Goal: Task Accomplishment & Management: Manage account settings

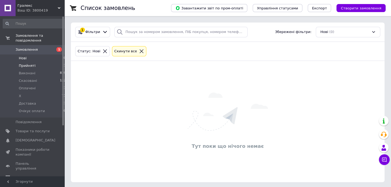
click at [33, 63] on span "Прийняті" at bounding box center [27, 65] width 17 height 5
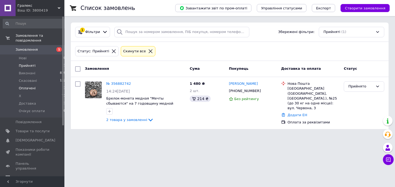
click at [32, 86] on span "Оплачені" at bounding box center [27, 88] width 17 height 5
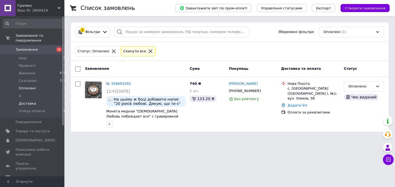
click at [31, 101] on span "Доставка" at bounding box center [27, 103] width 17 height 5
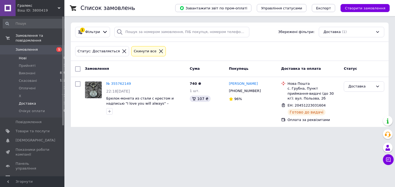
click at [25, 56] on span "Нові" at bounding box center [23, 58] width 8 height 5
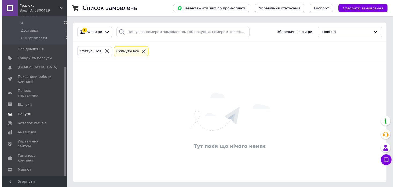
scroll to position [75, 0]
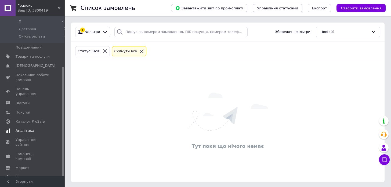
click at [25, 128] on span "Аналітика" at bounding box center [25, 130] width 19 height 5
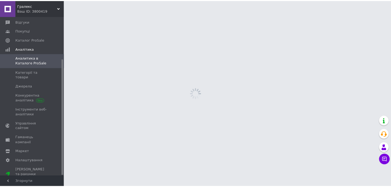
scroll to position [58, 0]
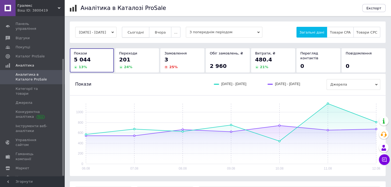
click at [144, 32] on span "Сьогодні" at bounding box center [135, 32] width 16 height 4
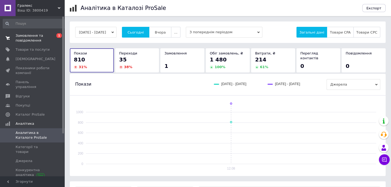
click at [31, 32] on link "Замовлення та повідомлення 0 1" at bounding box center [34, 38] width 69 height 14
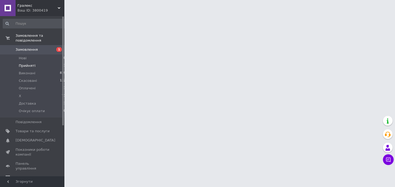
click at [27, 63] on span "Прийняті" at bounding box center [27, 65] width 17 height 5
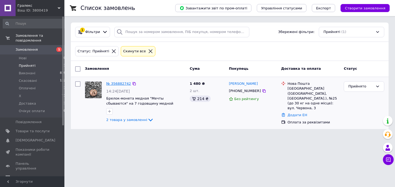
click at [117, 85] on link "№ 356882742" at bounding box center [118, 84] width 25 height 4
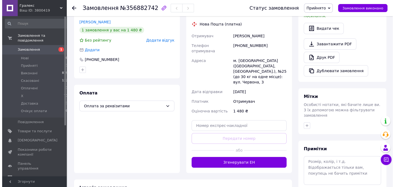
scroll to position [148, 0]
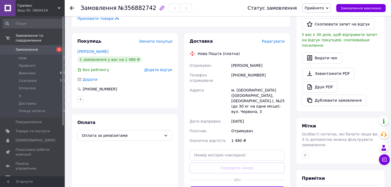
click at [272, 39] on span "Редагувати" at bounding box center [273, 41] width 23 height 4
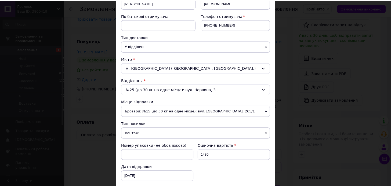
scroll to position [154, 0]
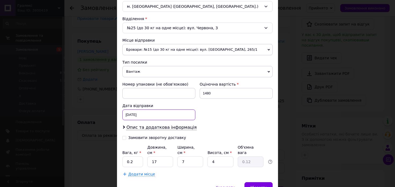
click at [165, 111] on input "[DATE]" at bounding box center [158, 114] width 73 height 11
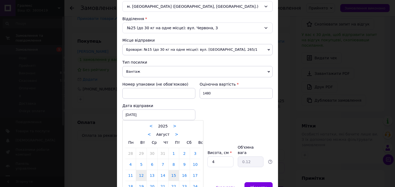
click at [170, 175] on link "15" at bounding box center [173, 175] width 10 height 11
type input "[DATE]"
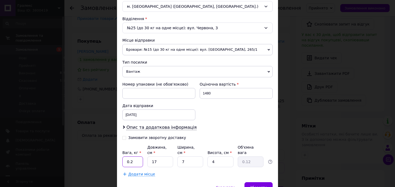
drag, startPoint x: 128, startPoint y: 156, endPoint x: 135, endPoint y: 156, distance: 7.2
click at [135, 156] on input "0.2" at bounding box center [132, 161] width 21 height 11
type input "0.1"
drag, startPoint x: 260, startPoint y: 179, endPoint x: 256, endPoint y: 169, distance: 11.0
click at [260, 185] on span "Зберегти" at bounding box center [258, 187] width 17 height 4
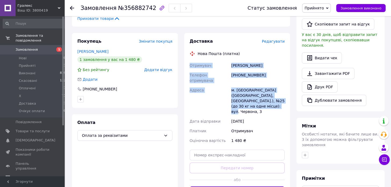
drag, startPoint x: 189, startPoint y: 54, endPoint x: 260, endPoint y: 89, distance: 78.7
click at [260, 89] on div "Отримувач [PERSON_NAME] Телефон отримувача [PHONE_NUMBER] [GEOGRAPHIC_DATA] [PE…" at bounding box center [236, 103] width 97 height 85
copy div "Отримувач [PERSON_NAME] Телефон отримувача [PHONE_NUMBER] [GEOGRAPHIC_DATA] [PE…"
click at [329, 9] on span "Прийнято" at bounding box center [316, 7] width 29 height 9
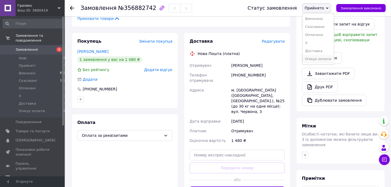
click at [324, 59] on li "Очікує оплати" at bounding box center [317, 59] width 31 height 8
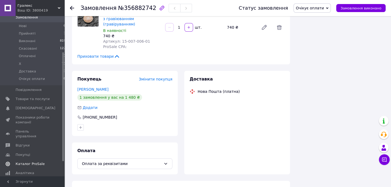
scroll to position [75, 0]
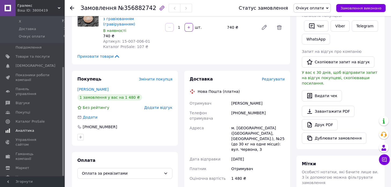
click at [28, 128] on span "Аналітика" at bounding box center [25, 130] width 19 height 5
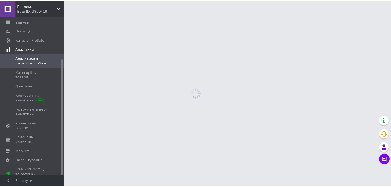
scroll to position [58, 0]
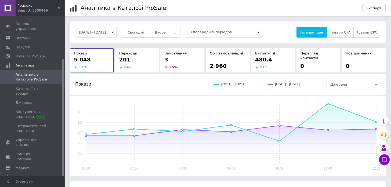
click at [144, 31] on span "Сьогодні" at bounding box center [135, 32] width 16 height 4
